Goal: Task Accomplishment & Management: Use online tool/utility

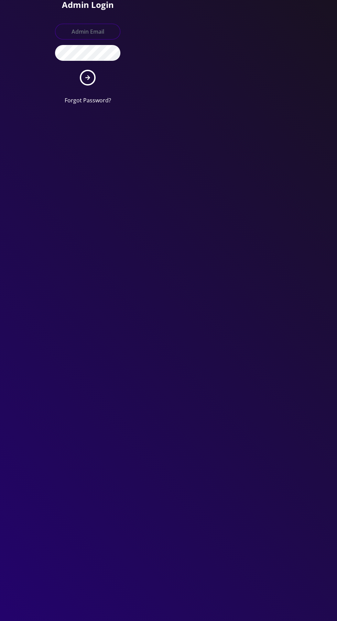
click at [88, 33] on input "text" at bounding box center [87, 32] width 65 height 16
type input "Master@britewireless.com"
click at [80, 70] on button "submit" at bounding box center [88, 78] width 16 height 16
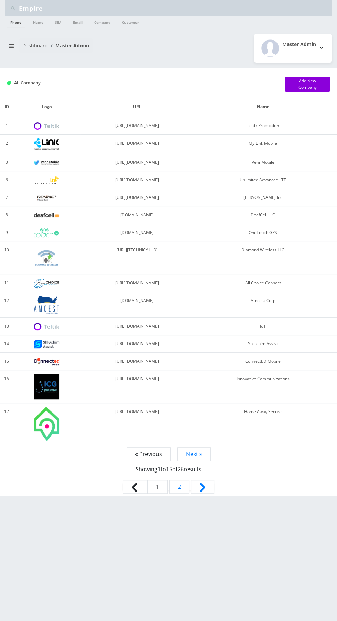
click at [27, 45] on link "Dashboard" at bounding box center [34, 45] width 25 height 7
click at [12, 49] on button "breadcrumb" at bounding box center [11, 46] width 12 height 13
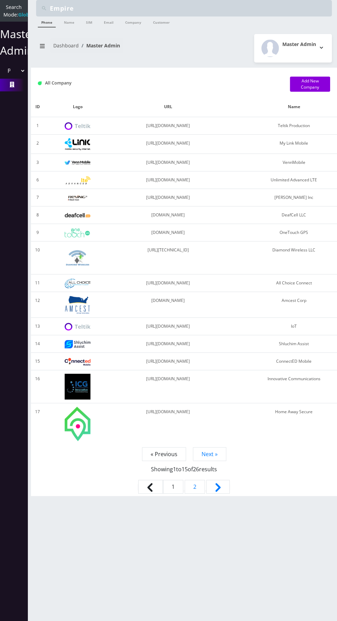
click at [18, 77] on select "Please select a Company Teltik Production My Link Mobile VennMobile Unlimited A…" at bounding box center [13, 70] width 23 height 13
select select "13"
click at [2, 71] on select "Please select a Company Teltik Production My Link Mobile VennMobile Unlimited A…" at bounding box center [13, 70] width 23 height 13
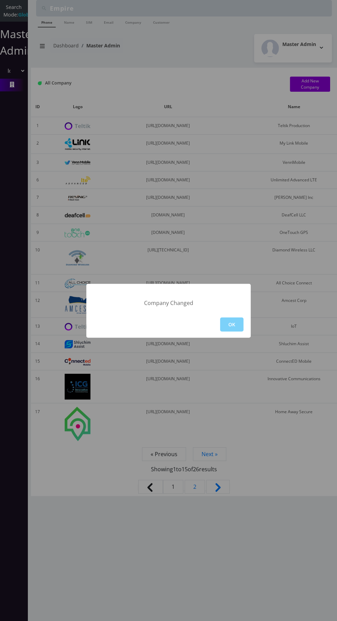
click at [231, 324] on button "OK" at bounding box center [231, 325] width 23 height 14
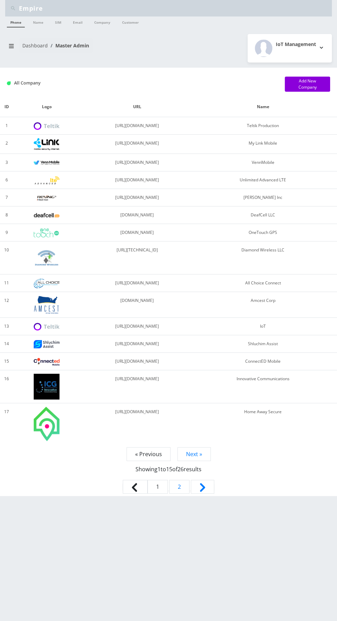
click at [26, 44] on link "Dashboard" at bounding box center [34, 45] width 25 height 7
click at [14, 43] on button "breadcrumb" at bounding box center [11, 46] width 12 height 13
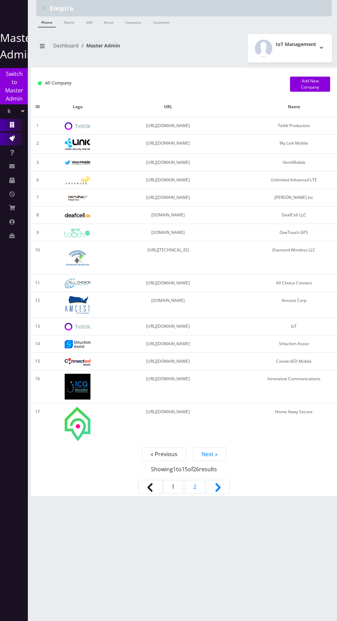
click at [11, 138] on icon at bounding box center [11, 138] width 5 height 5
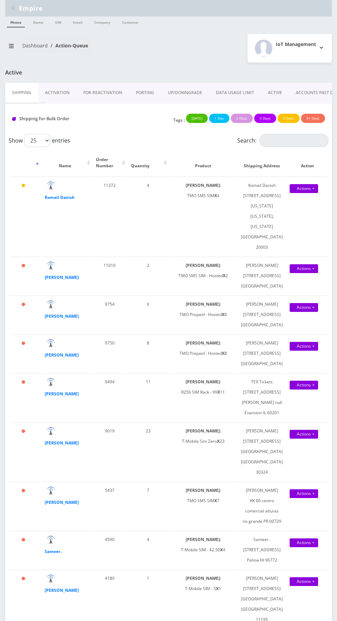
click at [55, 90] on link "Activation" at bounding box center [57, 93] width 38 height 20
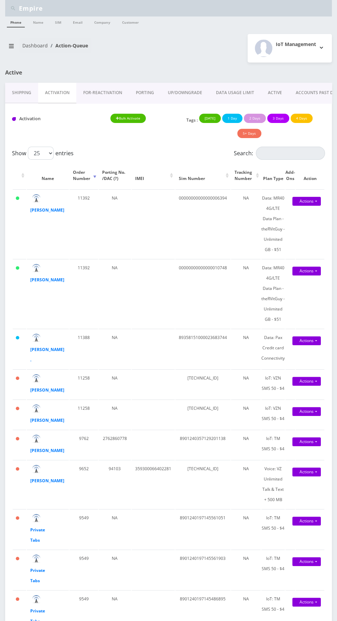
click at [269, 85] on link "ACTIVE" at bounding box center [275, 93] width 28 height 20
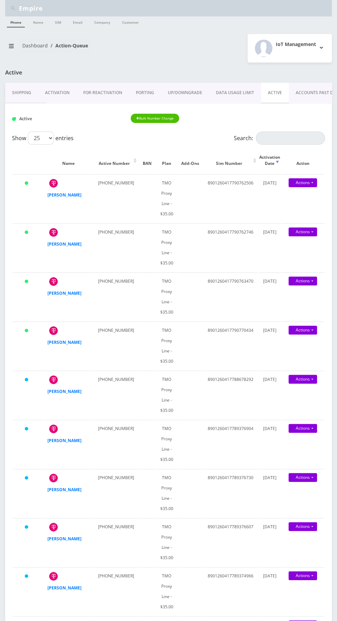
click at [41, 89] on link "Activation" at bounding box center [57, 93] width 38 height 20
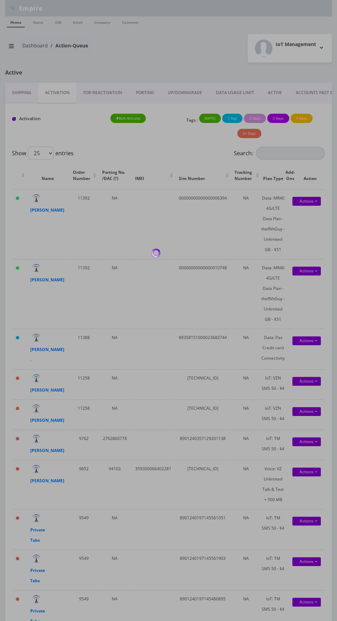
click at [54, 92] on div at bounding box center [168, 310] width 337 height 621
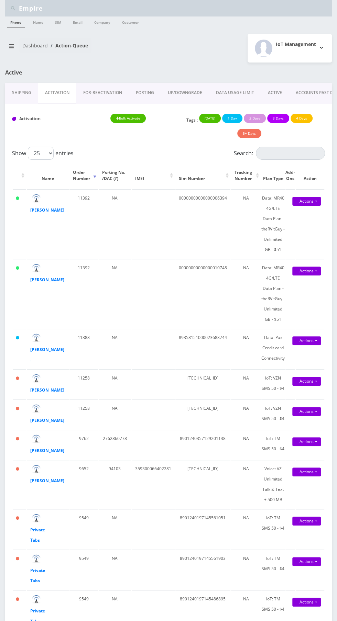
click at [46, 94] on link "Activation" at bounding box center [57, 93] width 38 height 21
click at [265, 100] on link "ACTIVE" at bounding box center [275, 93] width 28 height 20
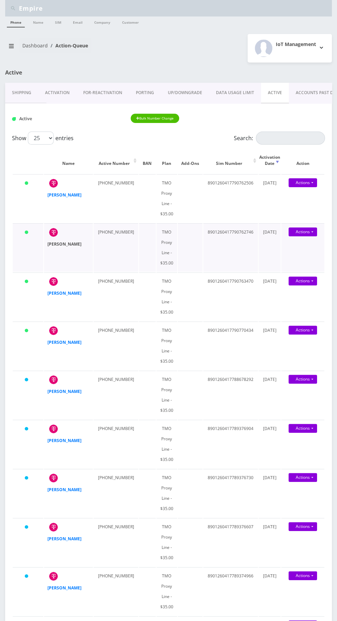
click at [54, 244] on strong "[PERSON_NAME]" at bounding box center [64, 244] width 34 height 6
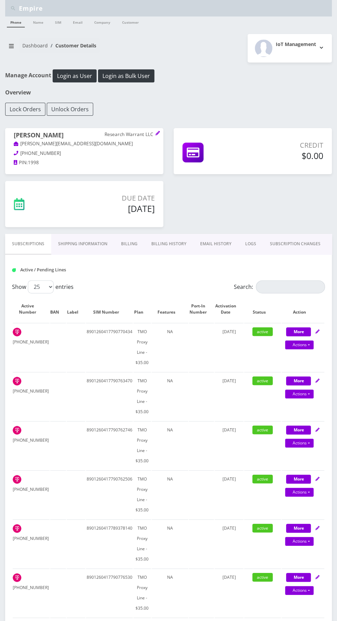
click at [218, 244] on link "EMAIL HISTORY" at bounding box center [215, 244] width 45 height 20
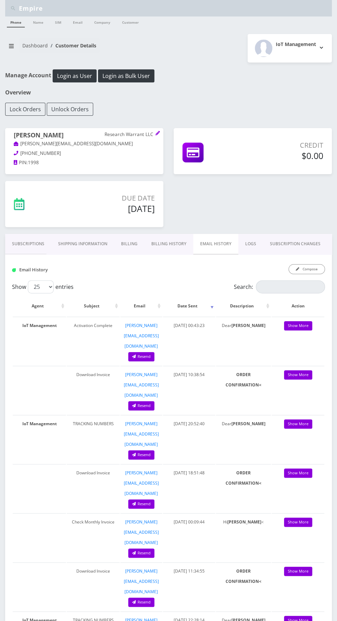
click at [23, 47] on link "Dashboard" at bounding box center [34, 45] width 25 height 7
click at [26, 45] on link "Dashboard" at bounding box center [34, 45] width 25 height 7
click at [14, 46] on button "breadcrumb" at bounding box center [11, 46] width 12 height 13
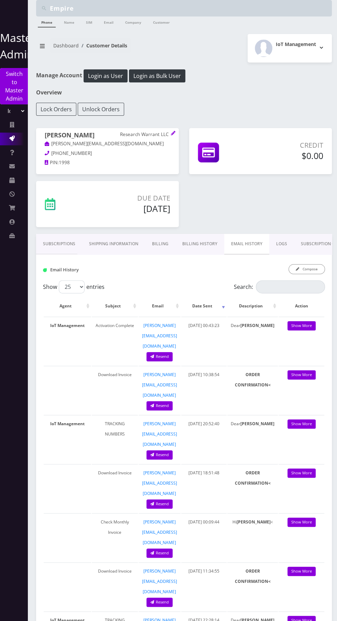
click at [13, 138] on icon at bounding box center [11, 138] width 5 height 5
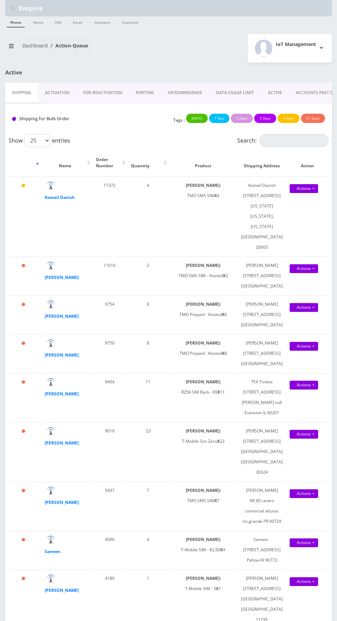
click at [52, 91] on link "Activation" at bounding box center [57, 93] width 38 height 20
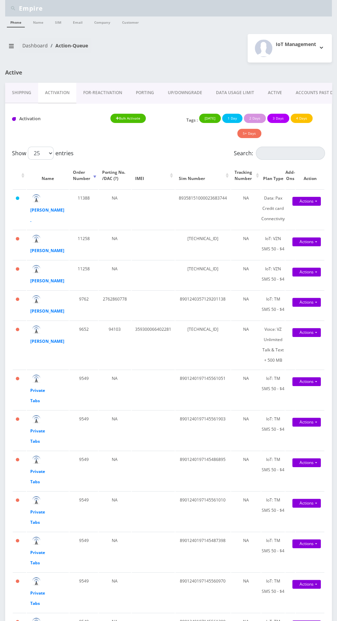
click at [278, 88] on link "ACTIVE" at bounding box center [275, 93] width 28 height 20
